Goal: Task Accomplishment & Management: Use online tool/utility

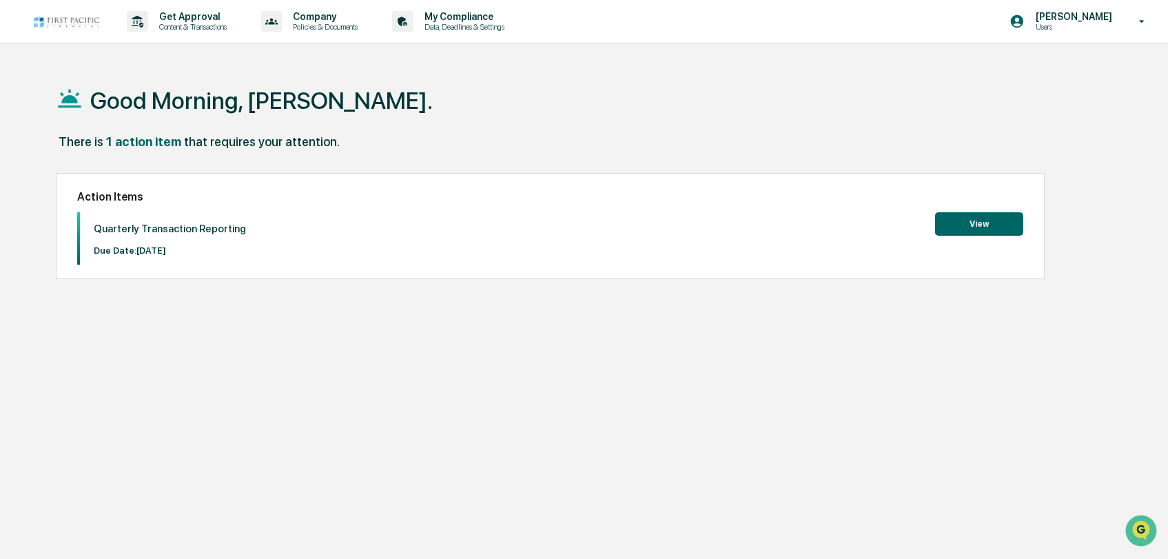
click at [973, 223] on button "View" at bounding box center [979, 223] width 88 height 23
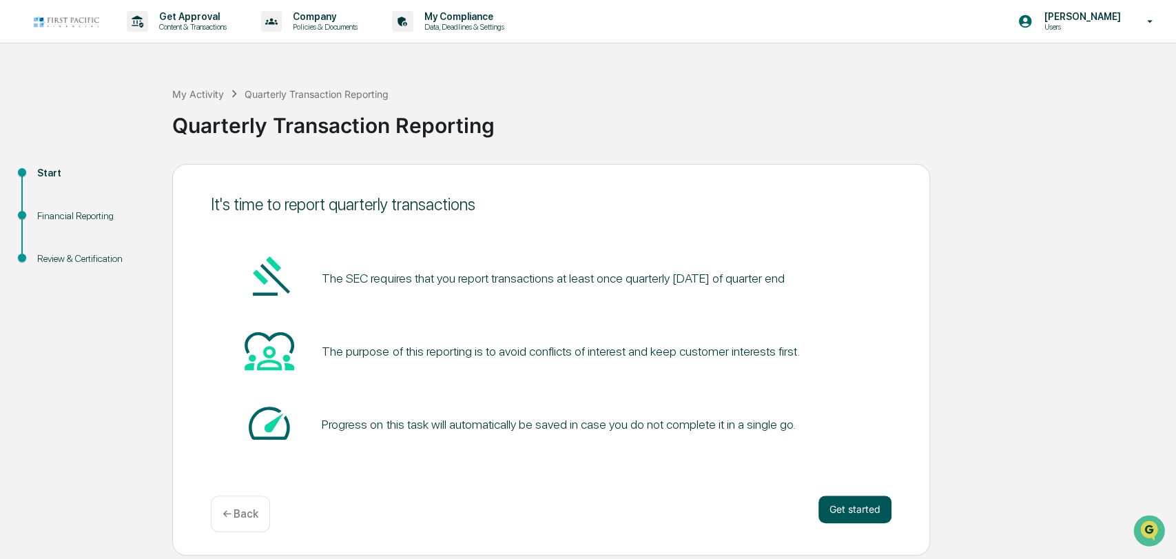
click at [854, 515] on button "Get started" at bounding box center [854, 509] width 73 height 28
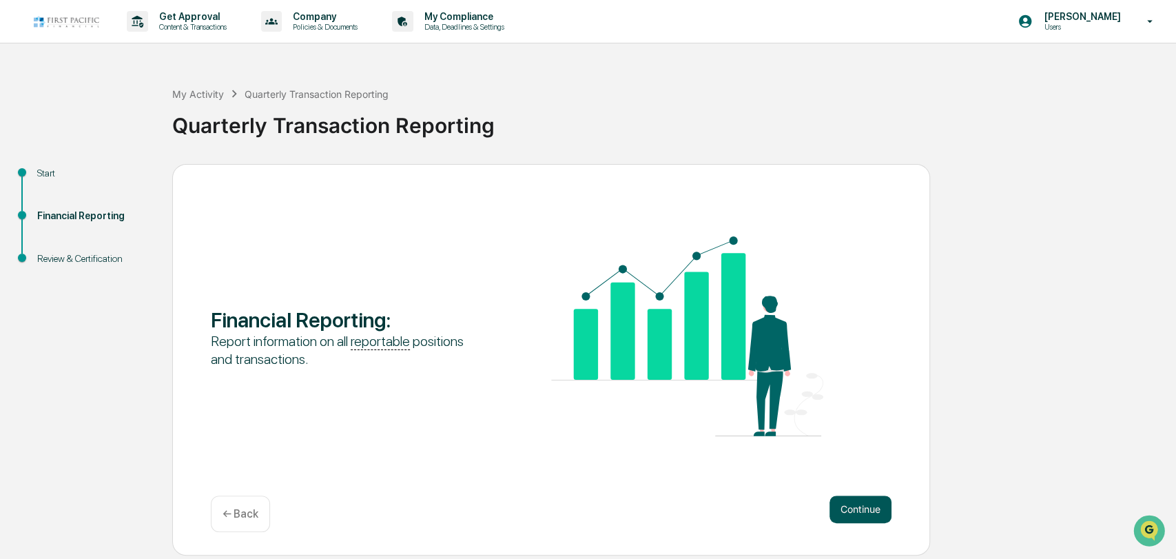
click at [854, 508] on button "Continue" at bounding box center [860, 509] width 62 height 28
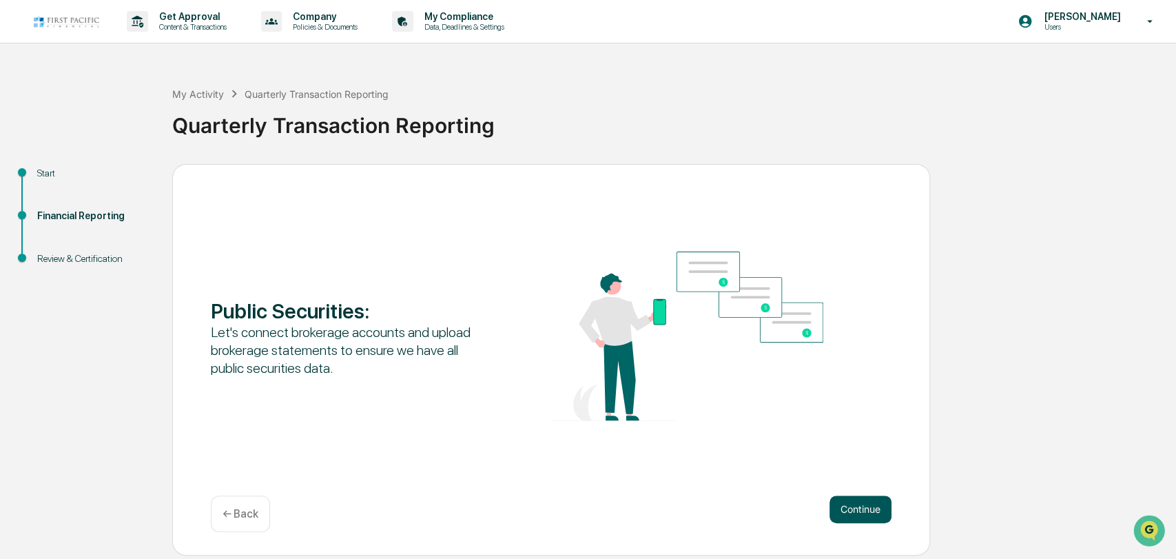
click at [858, 513] on button "Continue" at bounding box center [860, 509] width 62 height 28
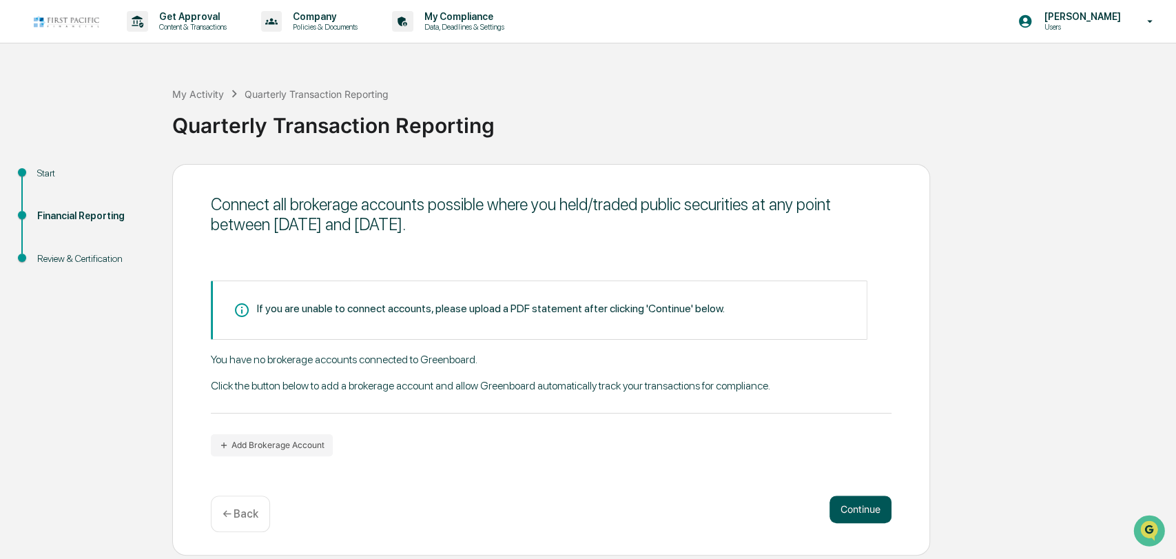
click at [860, 508] on button "Continue" at bounding box center [860, 509] width 62 height 28
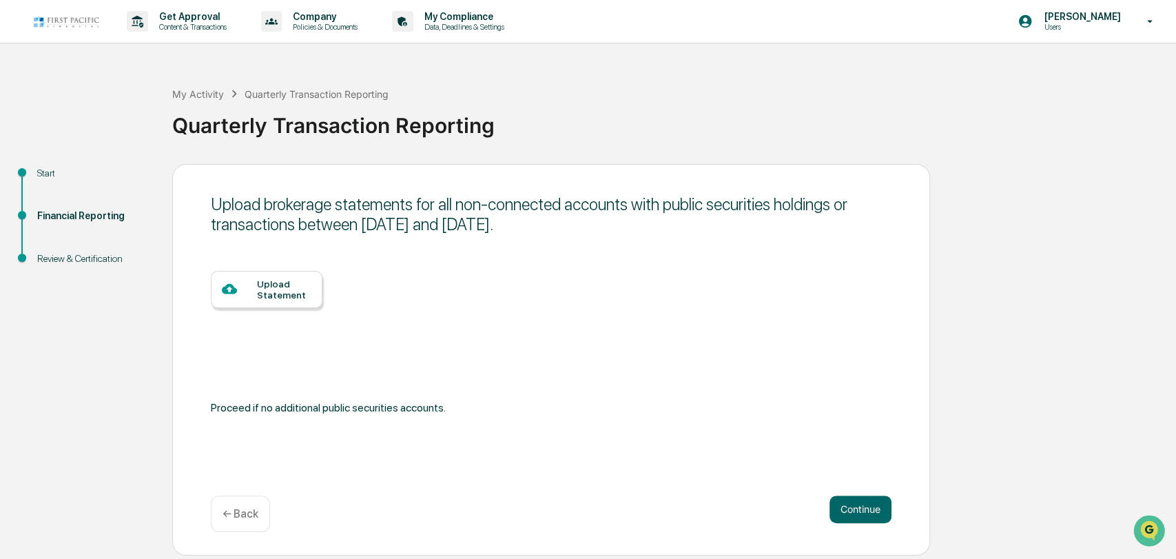
click at [239, 514] on p "← Back" at bounding box center [241, 513] width 36 height 13
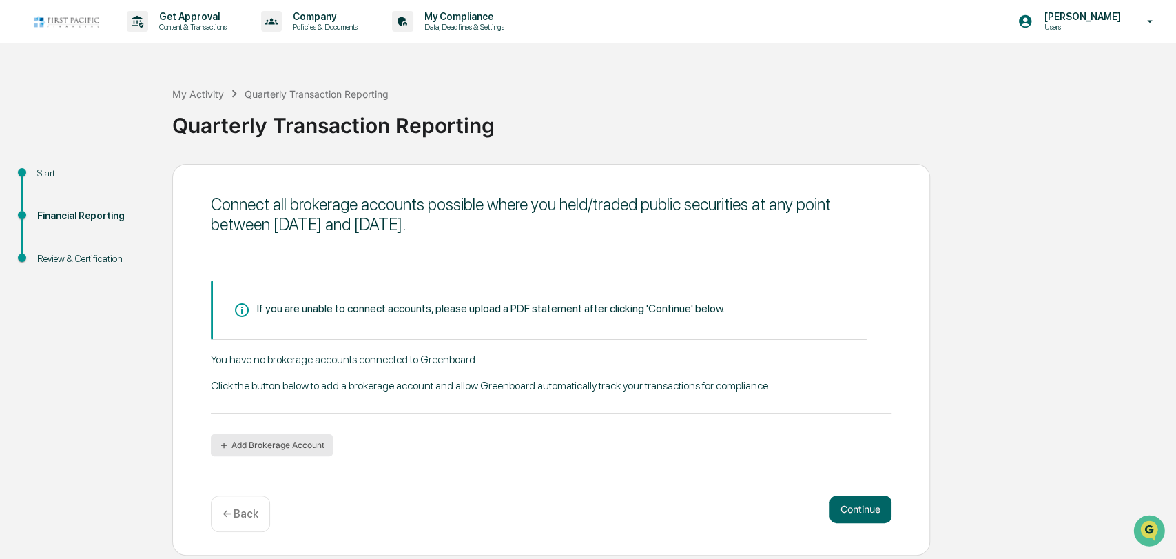
click at [249, 449] on button "Add Brokerage Account" at bounding box center [272, 445] width 122 height 22
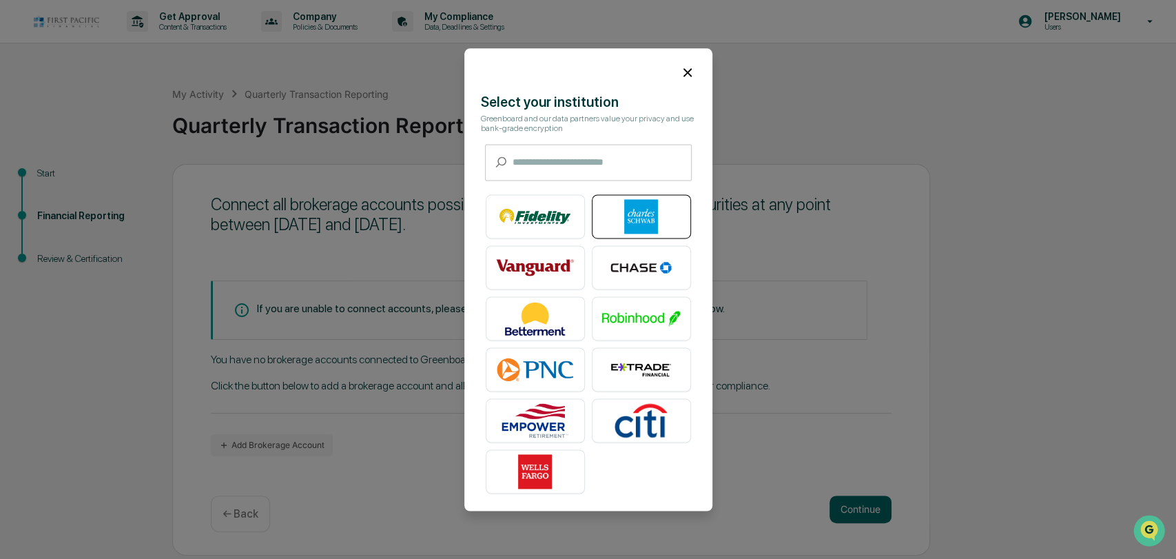
click at [628, 212] on img at bounding box center [641, 216] width 79 height 34
